Goal: Task Accomplishment & Management: Manage account settings

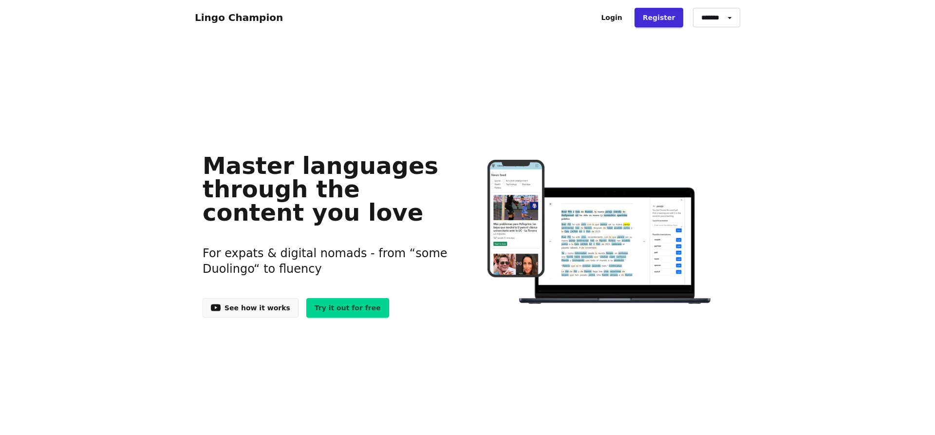
click at [621, 15] on link "Login" at bounding box center [612, 17] width 38 height 19
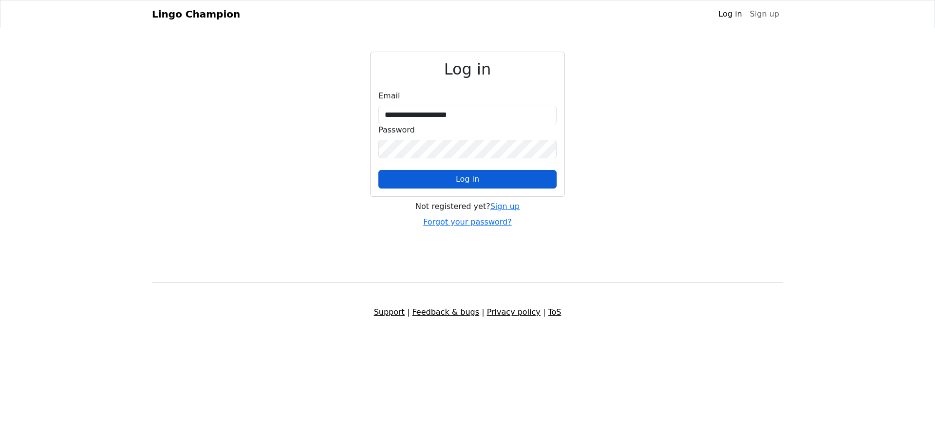
click at [471, 180] on span "Log in" at bounding box center [467, 178] width 23 height 9
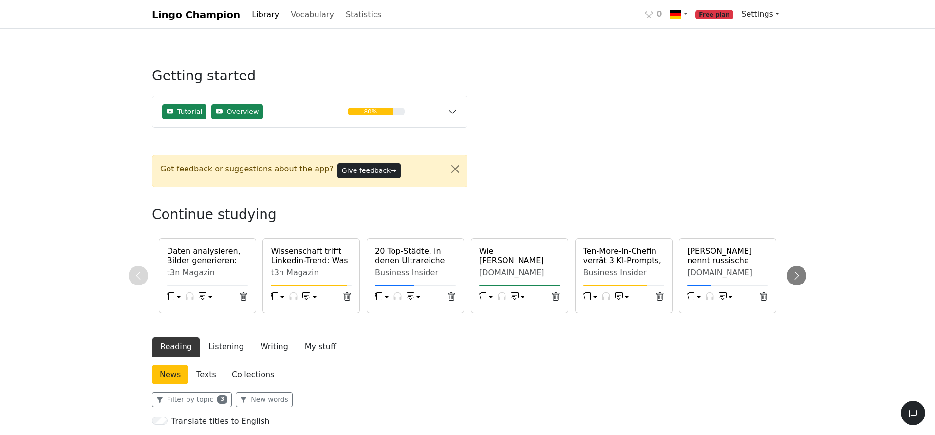
click at [775, 14] on link "Settings" at bounding box center [761, 13] width 46 height 19
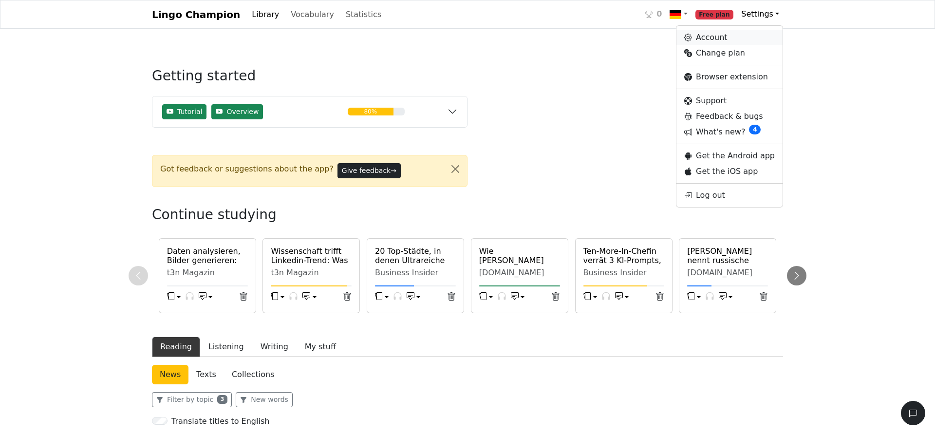
click at [706, 41] on link "Account" at bounding box center [730, 38] width 106 height 16
select select "**********"
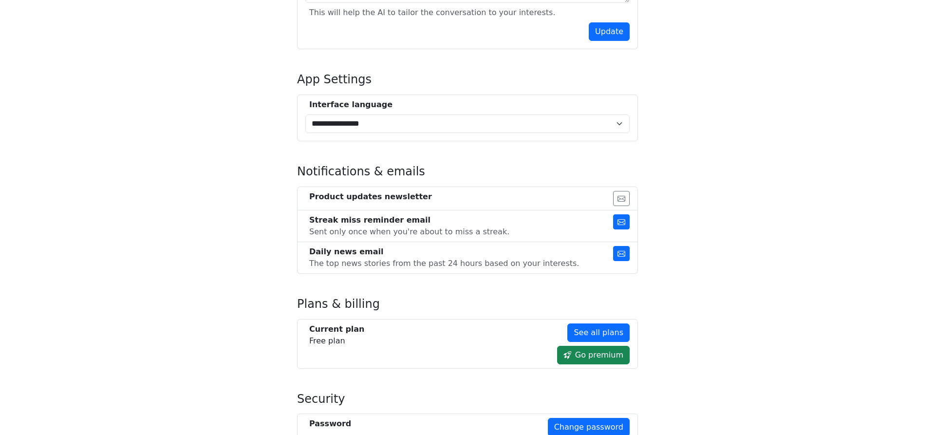
scroll to position [397, 0]
click at [625, 218] on icon "button" at bounding box center [622, 222] width 8 height 8
click at [620, 249] on icon "button" at bounding box center [622, 253] width 8 height 8
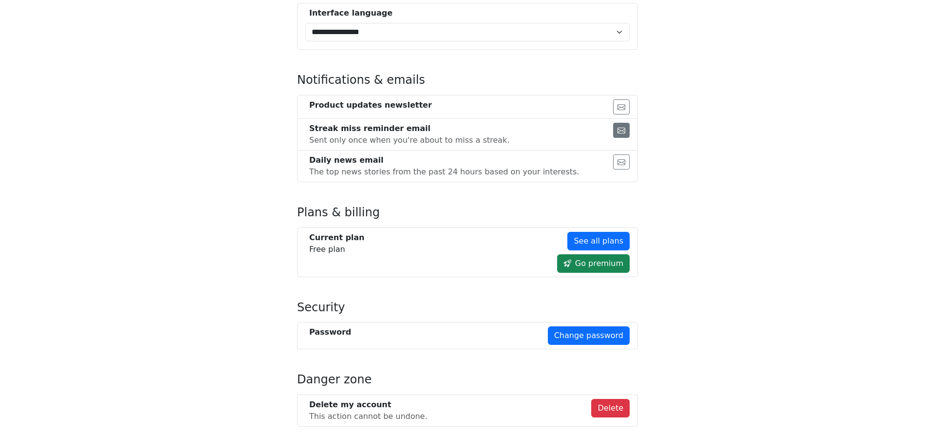
scroll to position [488, 0]
click at [616, 399] on button "Delete" at bounding box center [610, 408] width 38 height 19
